Goal: Task Accomplishment & Management: Use online tool/utility

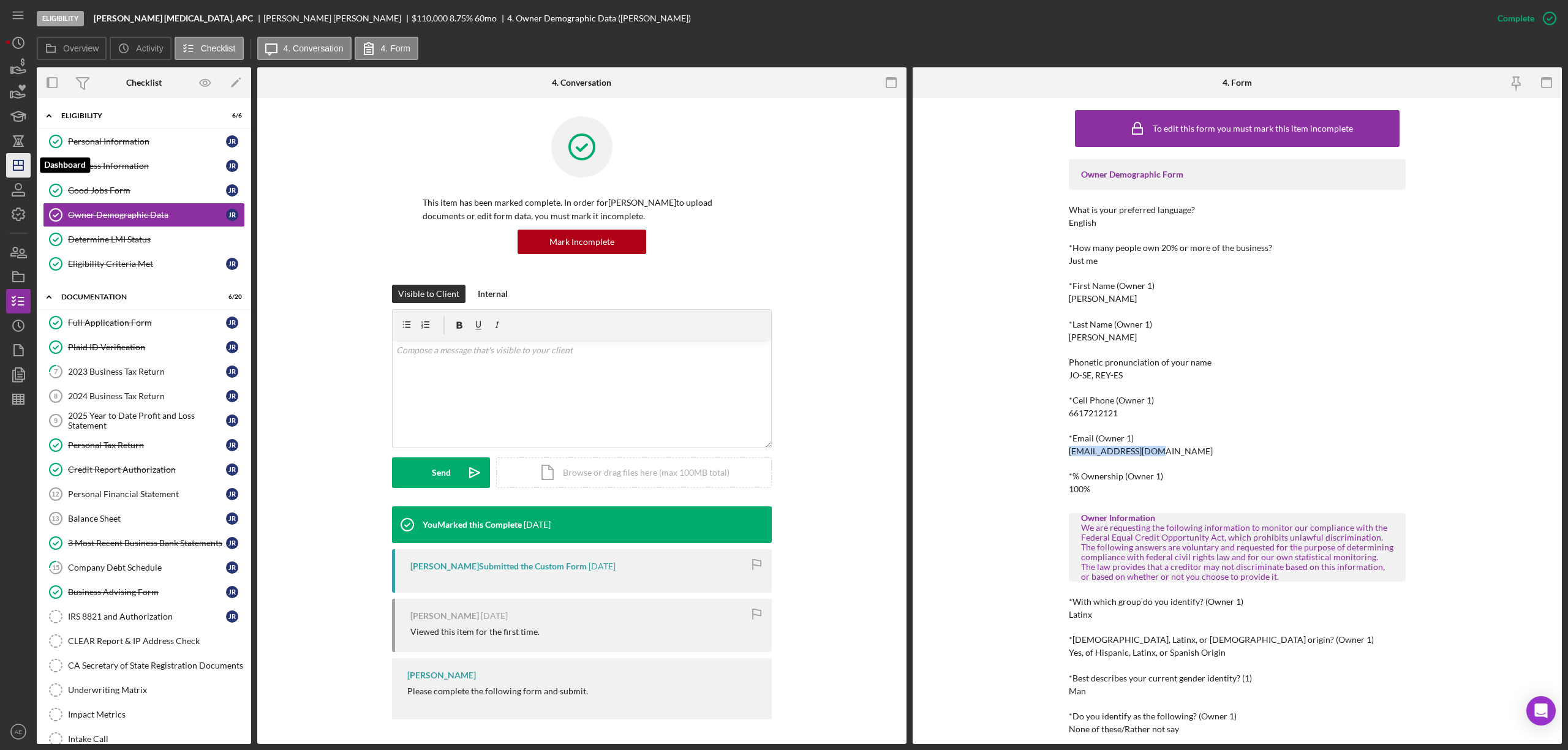
click at [24, 172] on icon "Icon/Dashboard" at bounding box center [18, 165] width 30 height 30
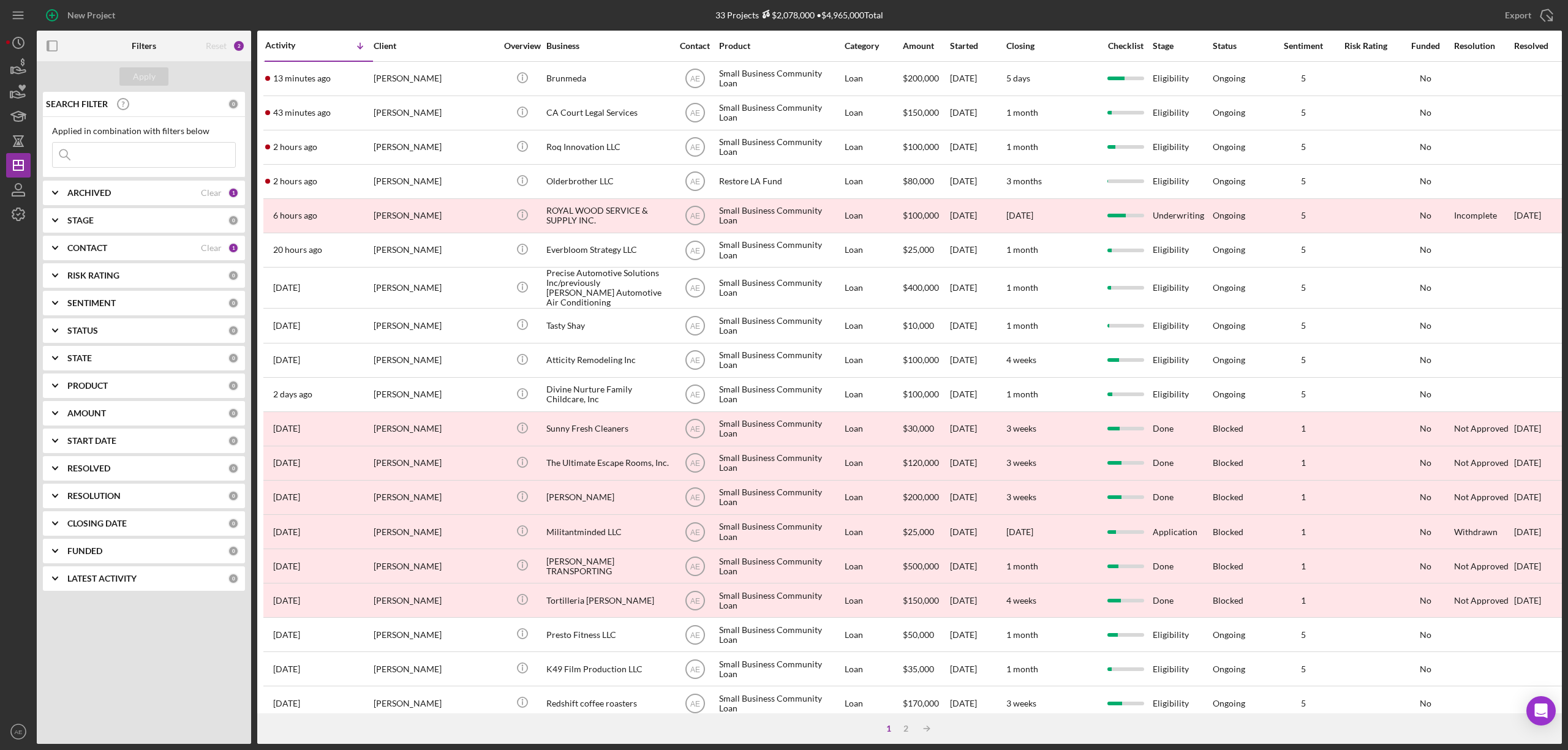
click at [145, 248] on div "CONTACT" at bounding box center [134, 248] width 134 height 9
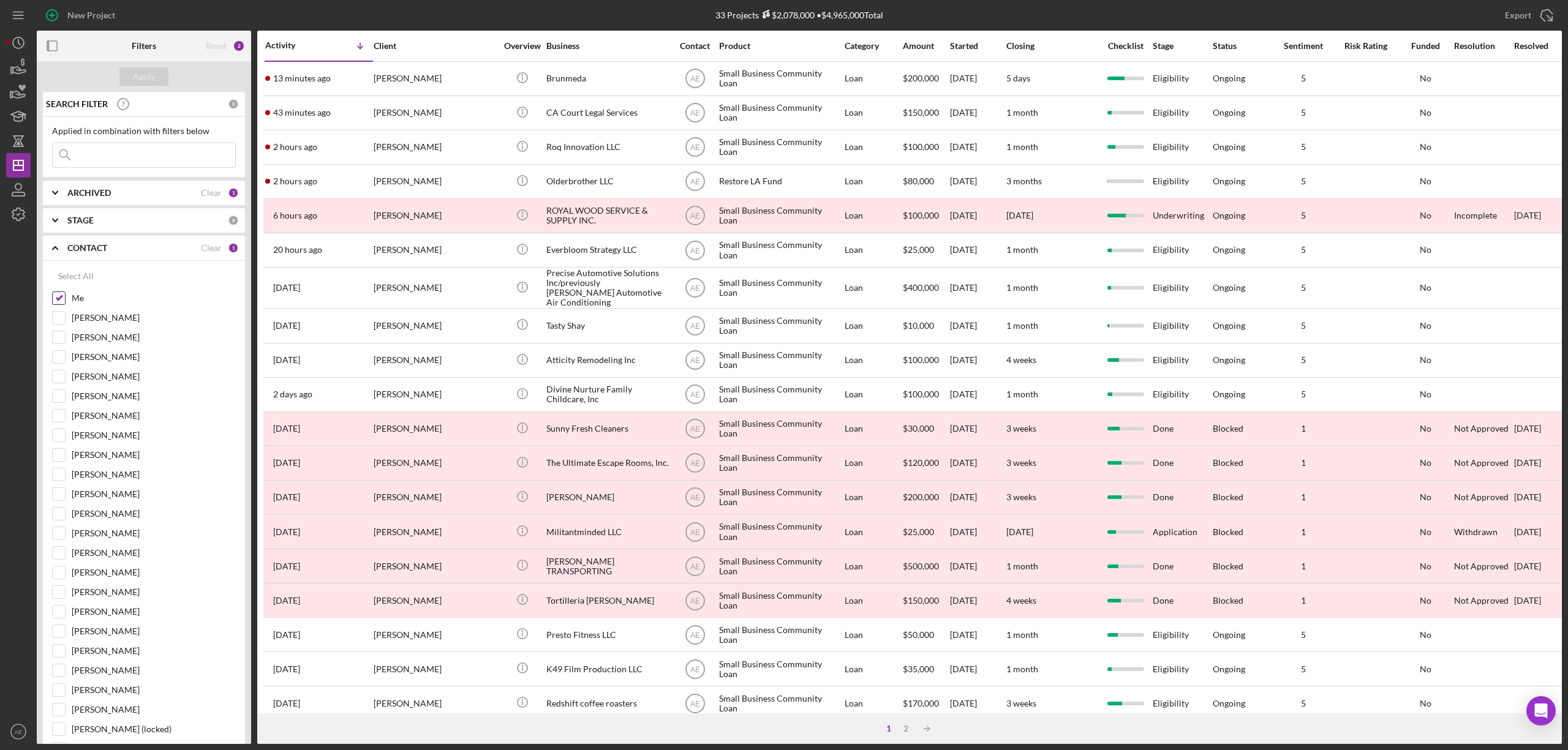
click at [58, 301] on input "Me" at bounding box center [59, 297] width 12 height 12
checkbox input "false"
click at [62, 375] on input "[PERSON_NAME]" at bounding box center [59, 376] width 12 height 12
checkbox input "true"
click at [133, 79] on div "Apply" at bounding box center [144, 76] width 23 height 18
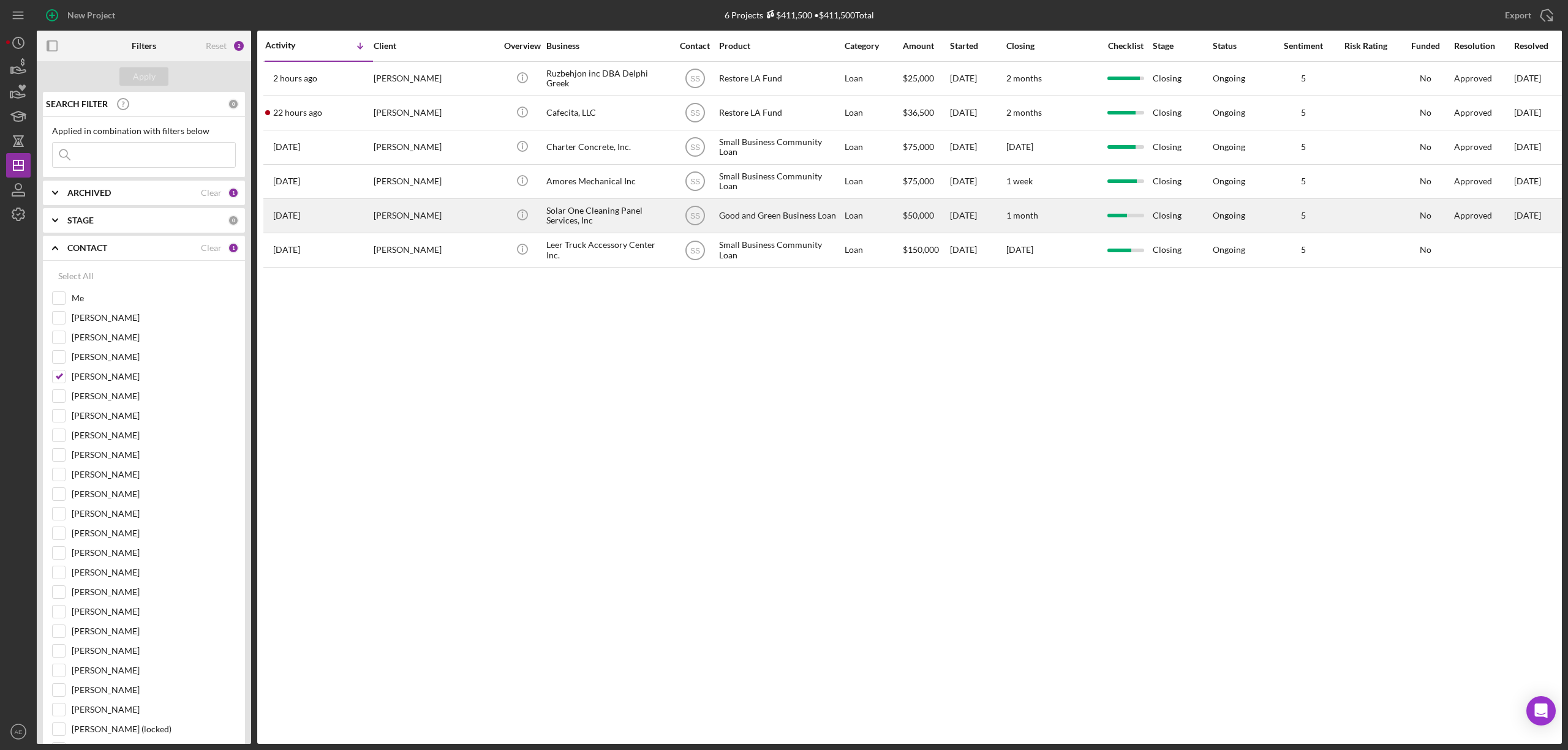
click at [466, 217] on div "[PERSON_NAME]" at bounding box center [434, 216] width 122 height 32
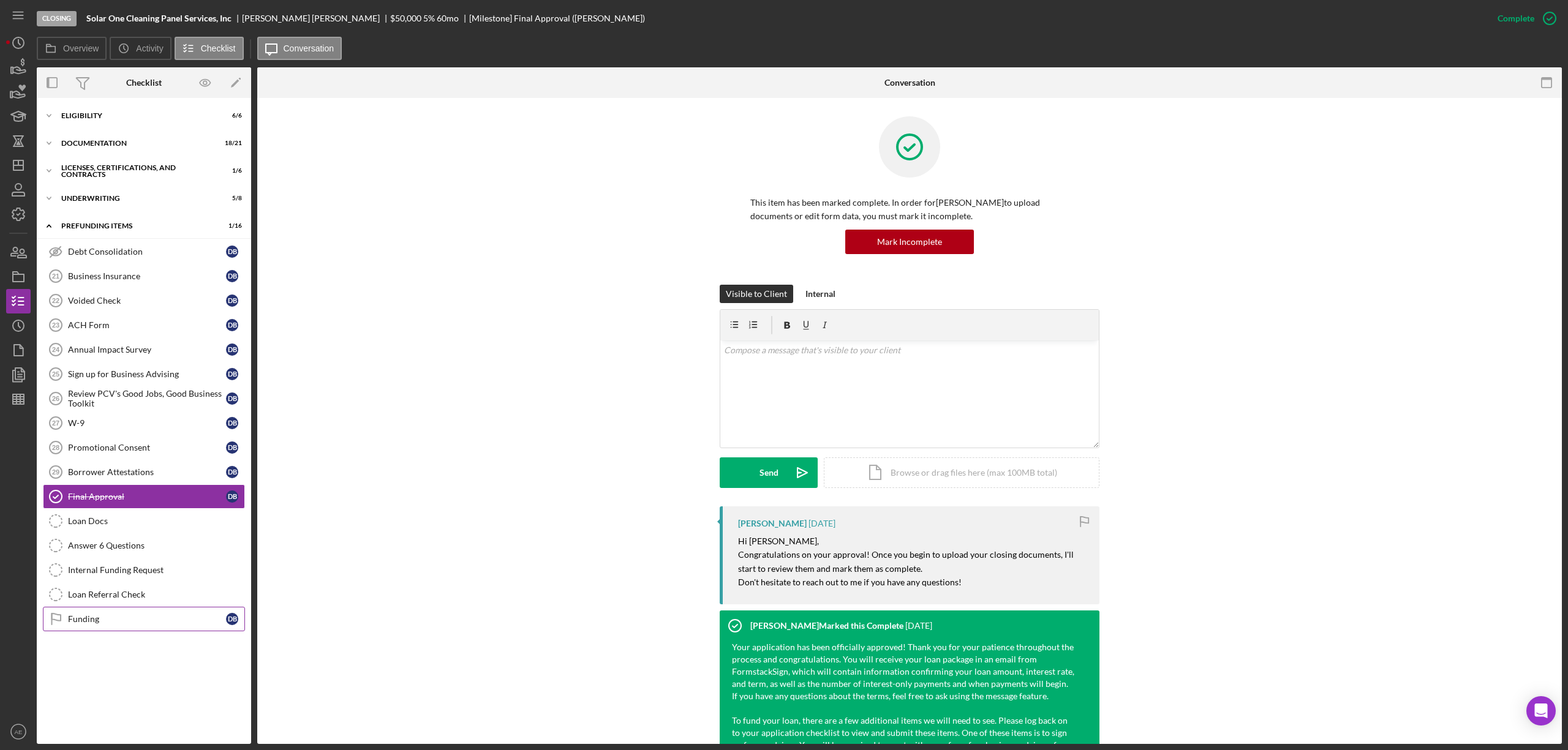
click at [117, 622] on div "Funding" at bounding box center [147, 618] width 158 height 9
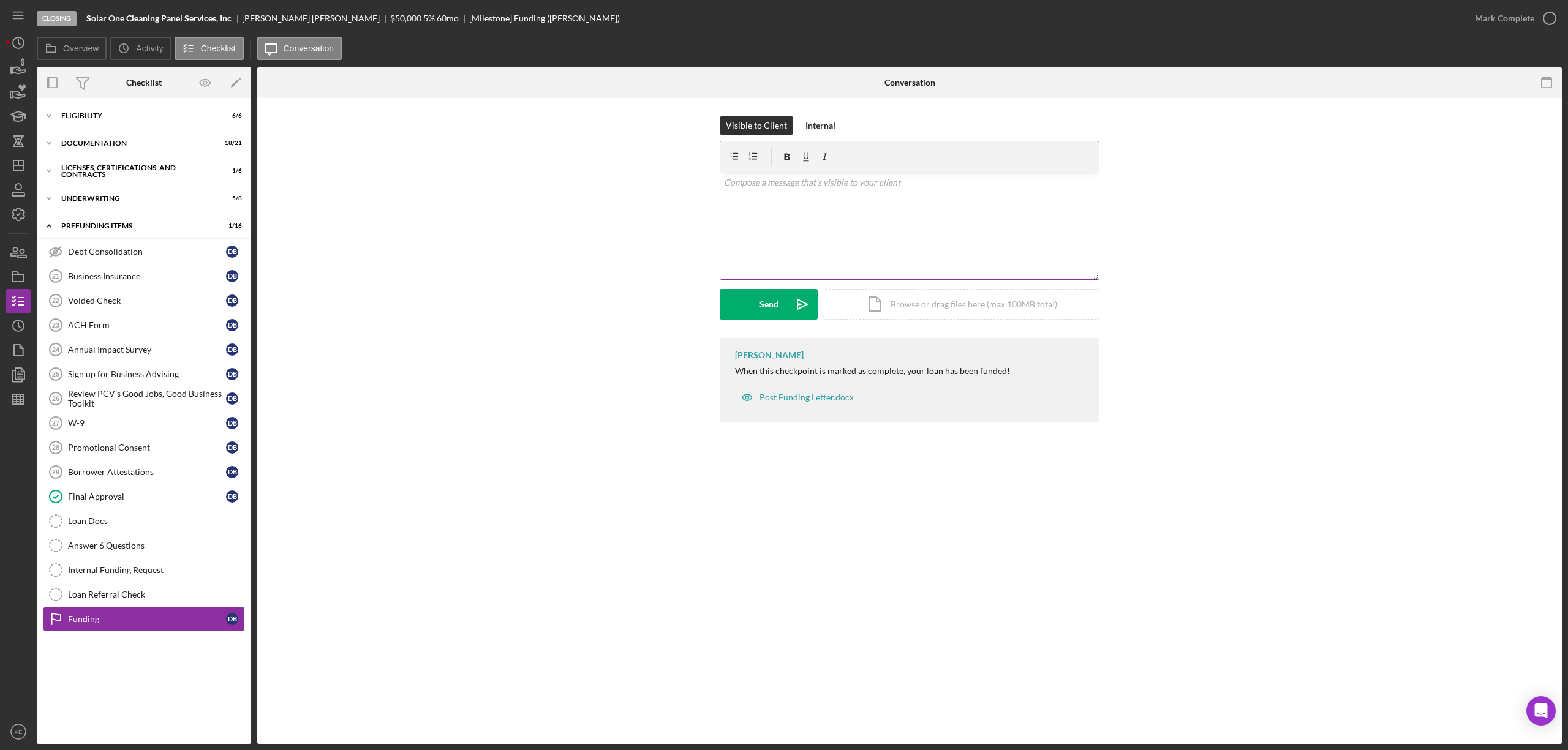
click at [816, 212] on div "v Color teal Color pink Remove color Add row above Add row below Add column bef…" at bounding box center [909, 225] width 378 height 107
click at [755, 309] on button "Send Icon/icon-invite-send" at bounding box center [768, 304] width 98 height 30
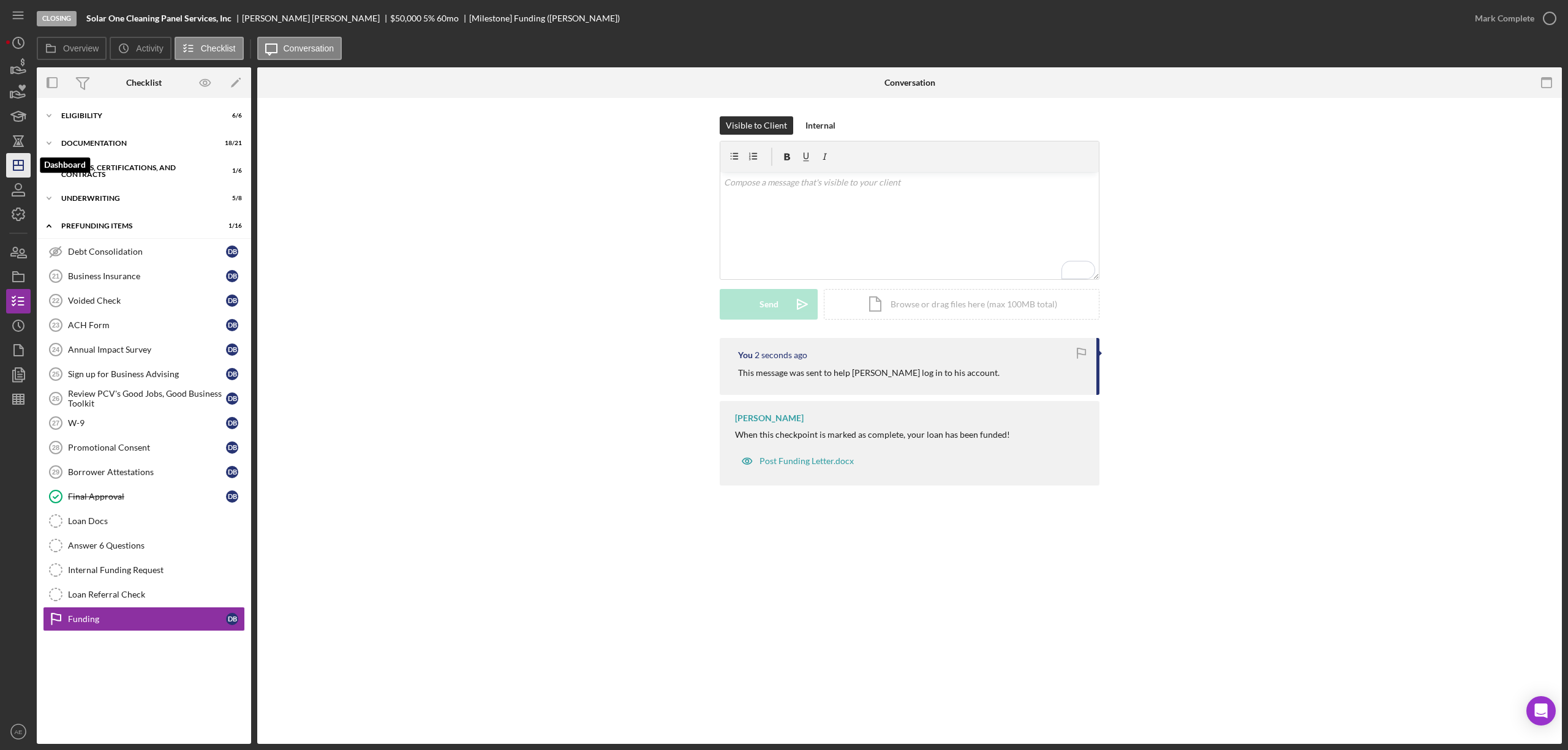
click at [18, 166] on line "button" at bounding box center [18, 162] width 0 height 5
